Goal: Check status

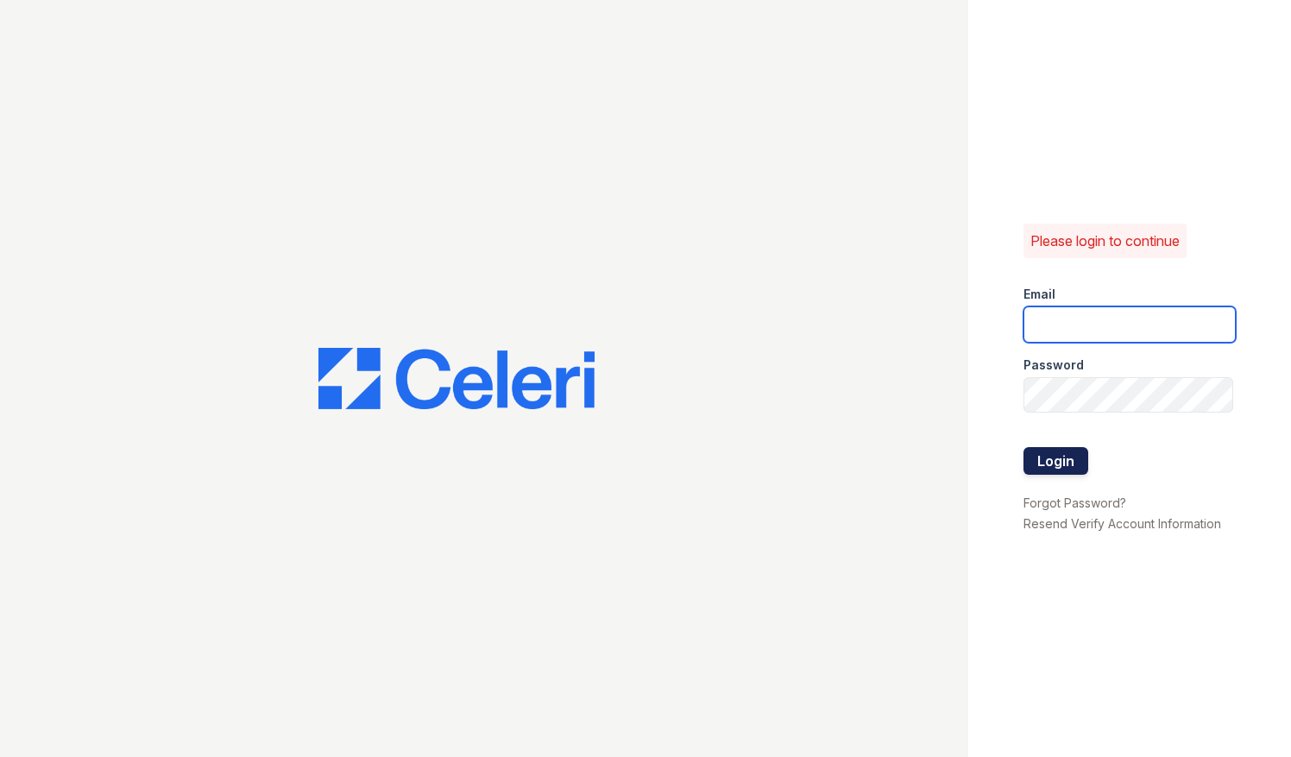
type input "parqnjleasing@greystar.com"
click at [1060, 466] on button "Login" at bounding box center [1055, 461] width 65 height 28
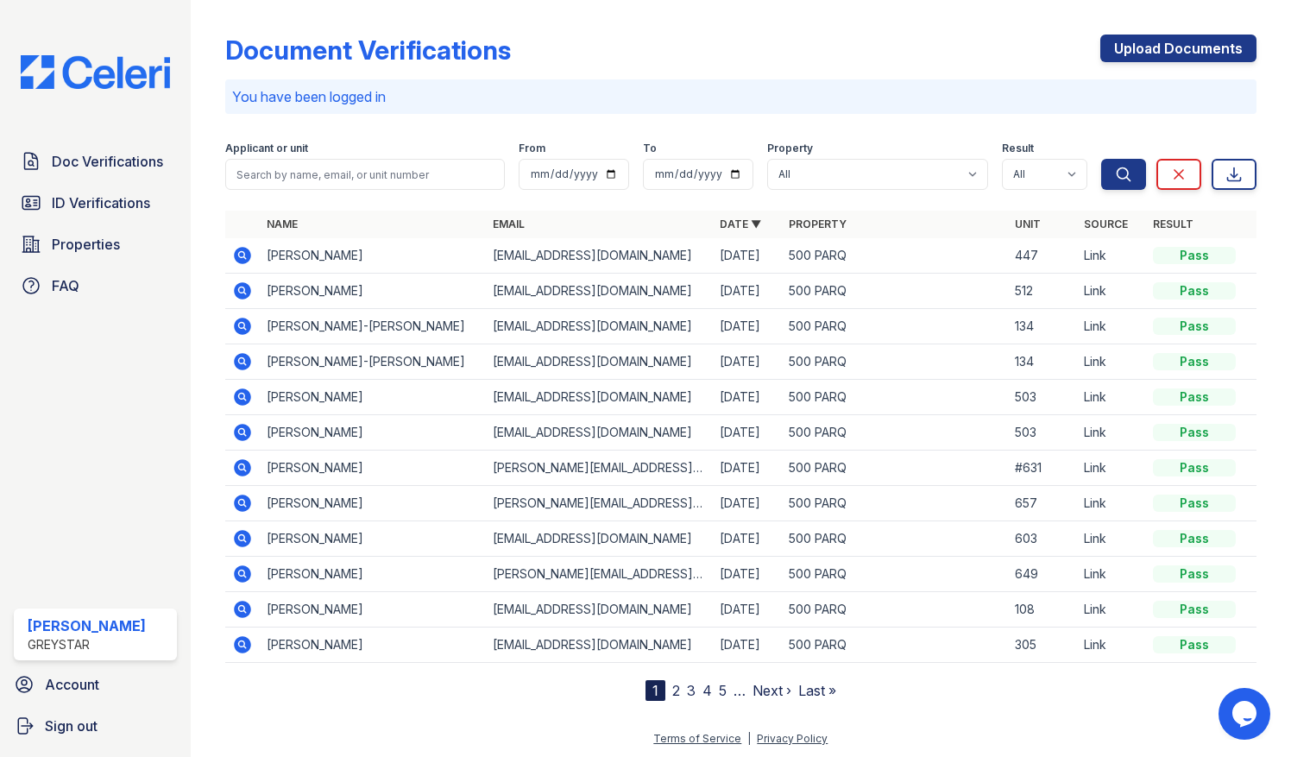
click at [244, 252] on icon at bounding box center [242, 255] width 17 height 17
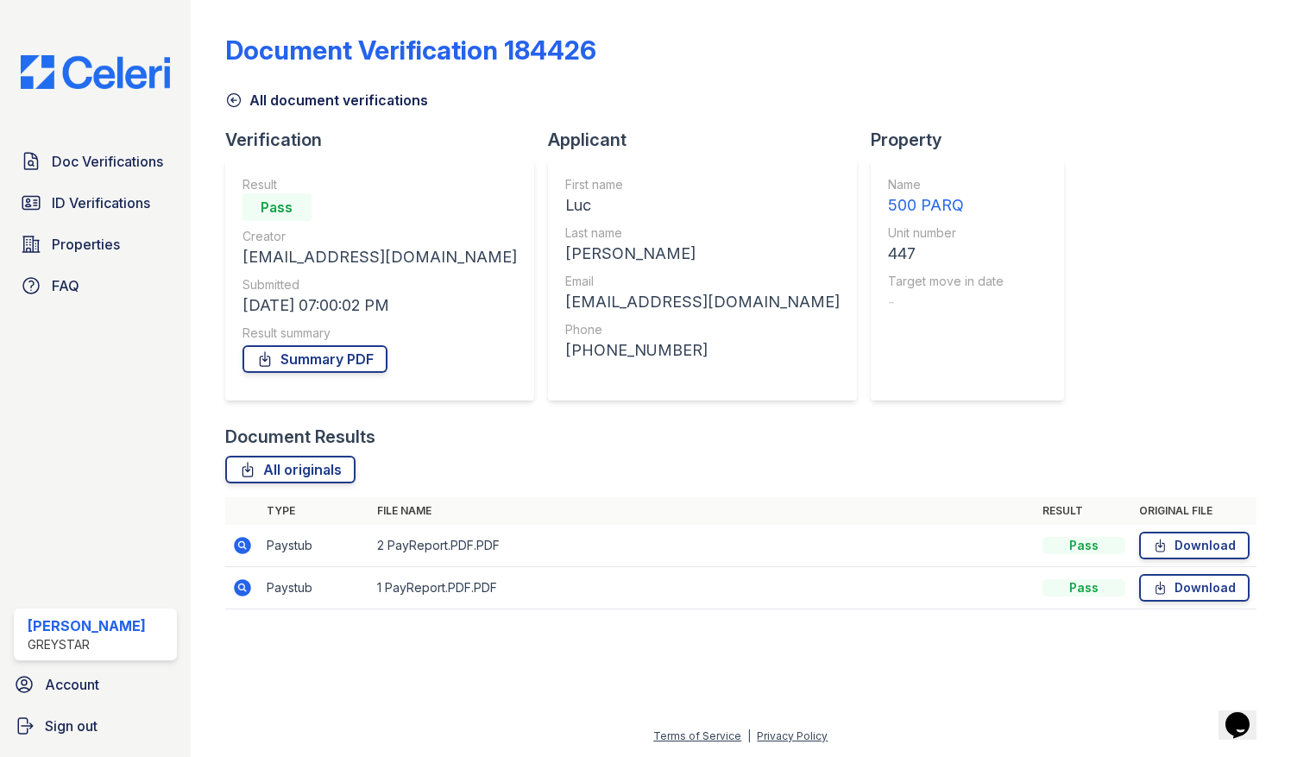
click at [1010, 195] on div "Document Verification 184426 All document verifications Verification Result Pas…" at bounding box center [741, 317] width 1032 height 620
click at [871, 410] on div "Property Name 500 PARQ Unit number 447 Target move in date -" at bounding box center [974, 276] width 207 height 297
click at [964, 242] on div "Document Verification 184426 All document verifications Verification Result Pas…" at bounding box center [741, 317] width 1032 height 620
drag, startPoint x: 964, startPoint y: 242, endPoint x: 835, endPoint y: 96, distance: 195.1
click at [835, 96] on div "All document verifications" at bounding box center [741, 94] width 1032 height 31
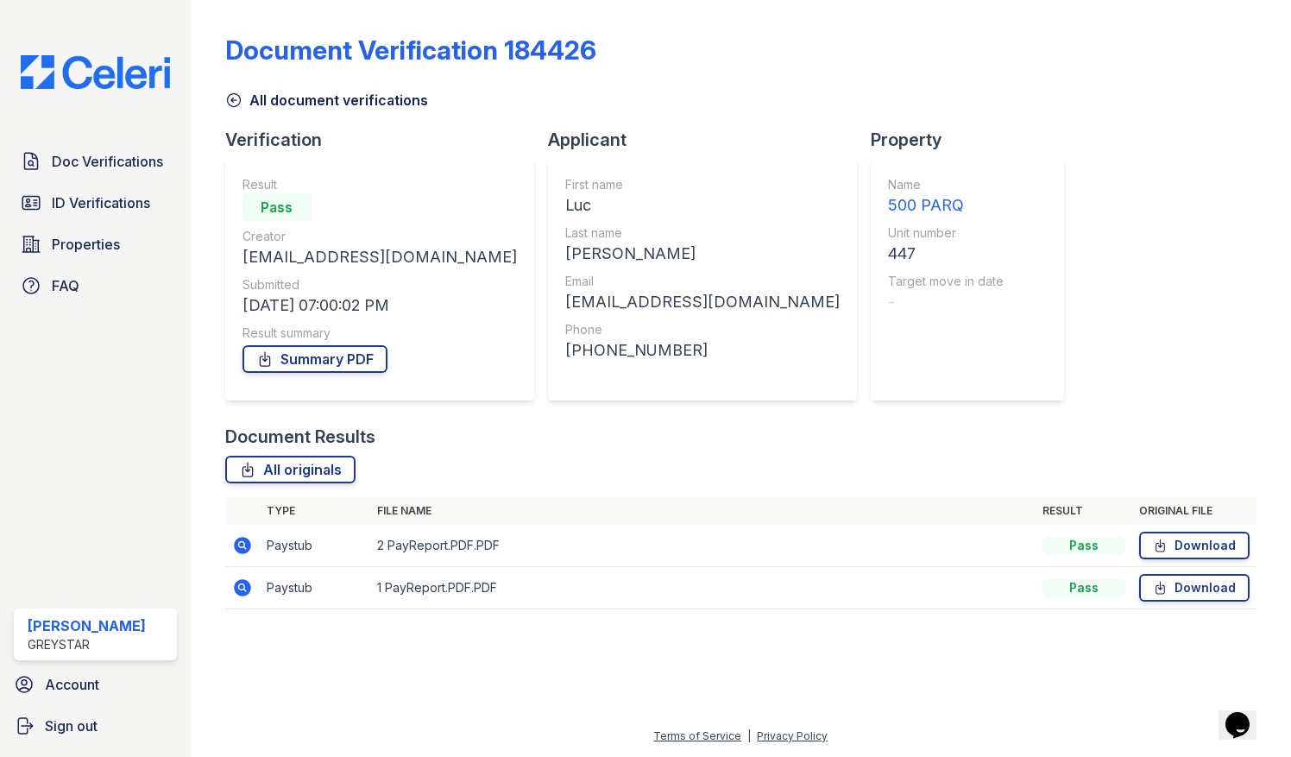
click at [1022, 267] on div "Document Verification 184426 All document verifications Verification Result Pas…" at bounding box center [741, 317] width 1032 height 620
